Goal: Transaction & Acquisition: Purchase product/service

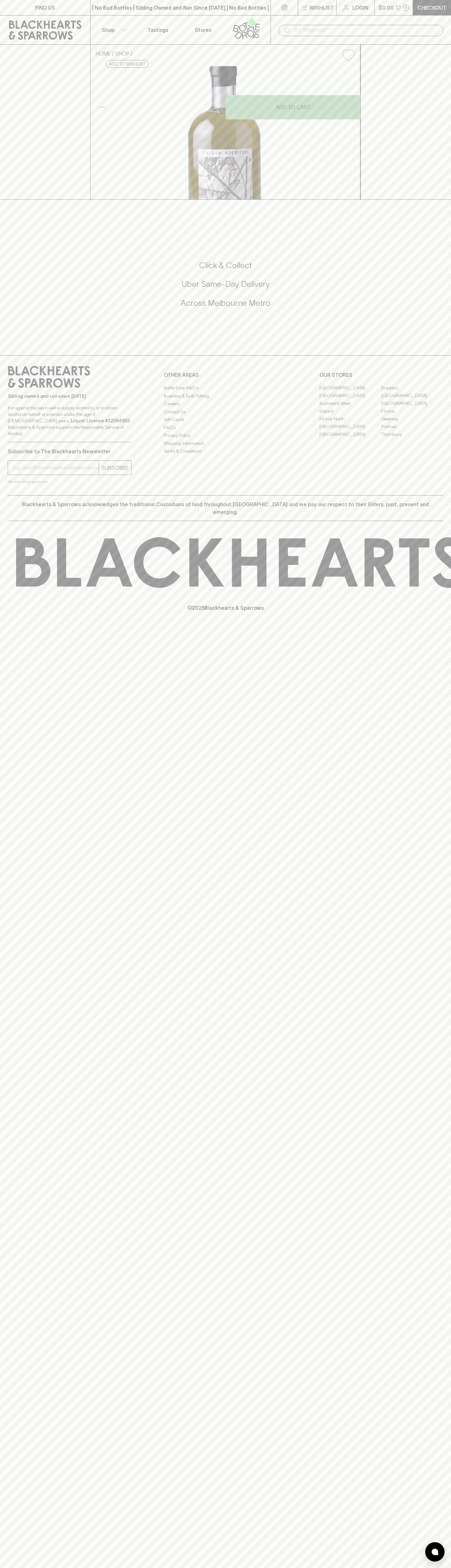
click at [281, 1] on link at bounding box center [284, 7] width 27 height 15
click at [431, 51] on div "HOME SHOP Saison Aperitifs Blackcurrant Leaf [PERSON_NAME] $75.00 Add to wishli…" at bounding box center [226, 122] width 451 height 155
click at [200, 1568] on html "FIND US | No Bad Bottles | Sibling Owned and Run Since [DATE] | No Bad Bottles …" at bounding box center [226, 784] width 451 height 1568
click at [3, 1424] on div "FIND US | No Bad Bottles | Sibling Owned and Run Since [DATE] | No Bad Bottles …" at bounding box center [226, 784] width 451 height 1568
